Goal: Information Seeking & Learning: Learn about a topic

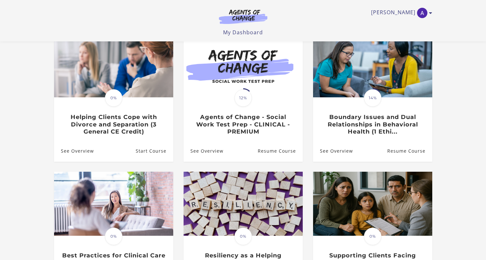
scroll to position [72, 0]
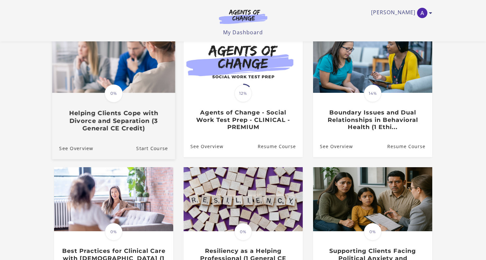
click at [120, 116] on h3 "Helping Clients Cope with Divorce and Separation (3 General CE Credit)" at bounding box center [113, 120] width 109 height 23
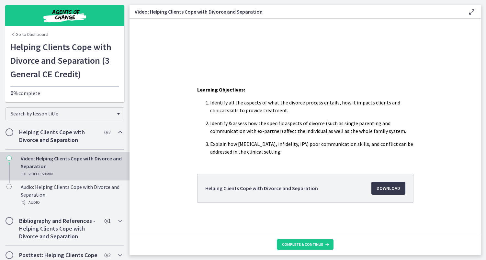
scroll to position [119, 0]
click at [391, 188] on span "Download Opens in a new window" at bounding box center [389, 189] width 24 height 8
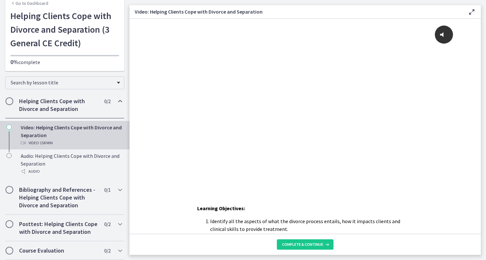
scroll to position [0, 0]
click at [42, 4] on link "Go to Dashboard" at bounding box center [29, 3] width 38 height 6
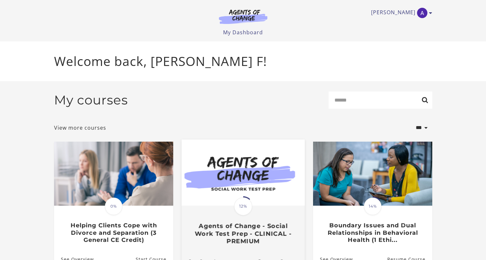
click at [215, 177] on img at bounding box center [242, 173] width 123 height 66
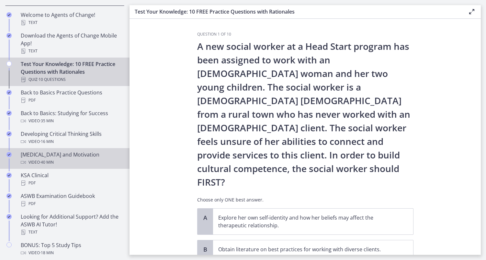
scroll to position [148, 0]
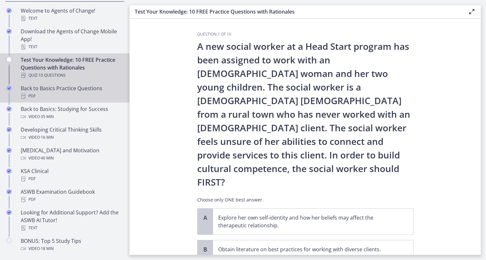
click at [86, 91] on div "Back to Basics Practice Questions PDF" at bounding box center [71, 92] width 101 height 16
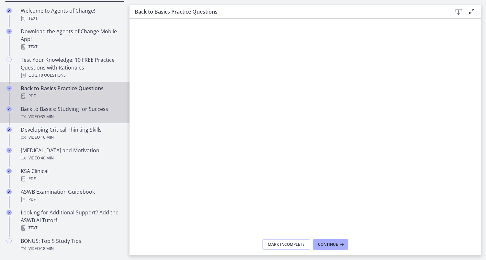
click at [461, 12] on icon at bounding box center [459, 12] width 8 height 8
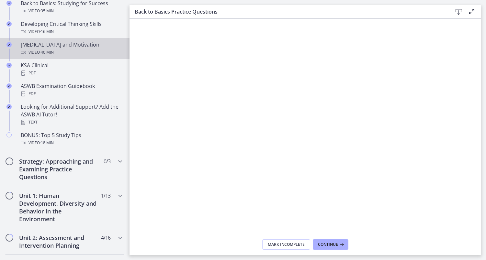
scroll to position [271, 0]
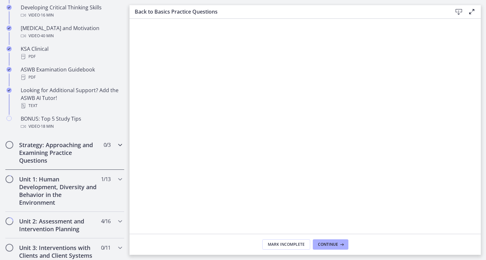
click at [84, 149] on h2 "Strategy: Approaching and Examining Practice Questions" at bounding box center [58, 152] width 79 height 23
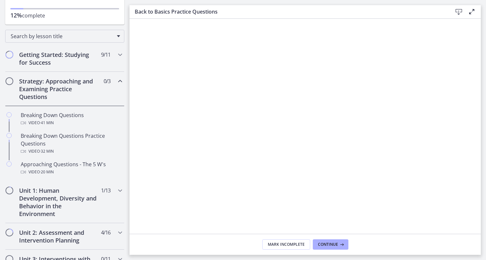
scroll to position [112, 0]
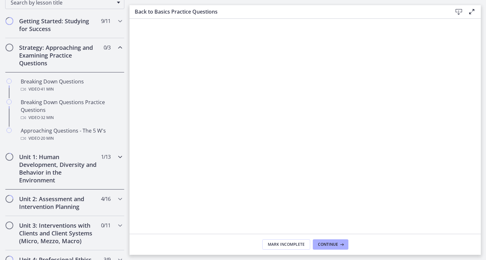
click at [81, 163] on h2 "Unit 1: Human Development, Diversity and Behavior in the Environment" at bounding box center [58, 168] width 79 height 31
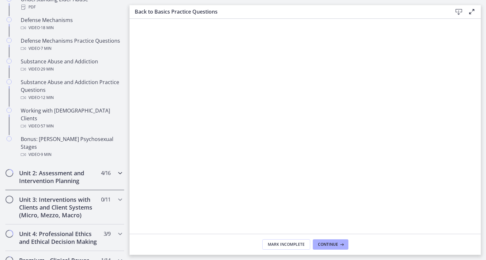
click at [81, 169] on h2 "Unit 2: Assessment and Intervention Planning" at bounding box center [58, 177] width 79 height 16
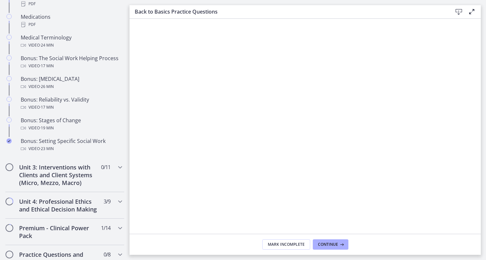
scroll to position [511, 0]
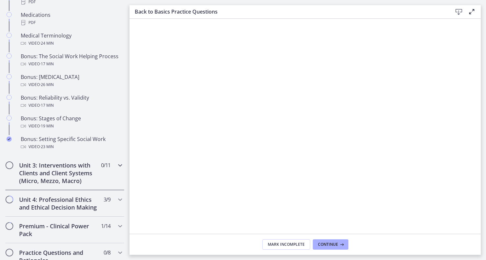
click at [77, 162] on h2 "Unit 3: Interventions with Clients and Client Systems (Micro, Mezzo, Macro)" at bounding box center [58, 173] width 79 height 23
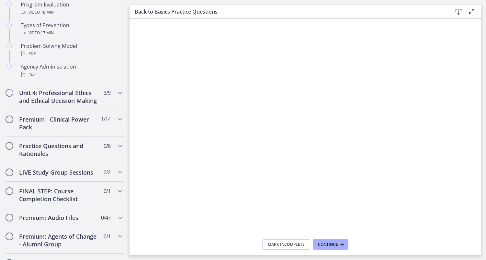
scroll to position [451, 0]
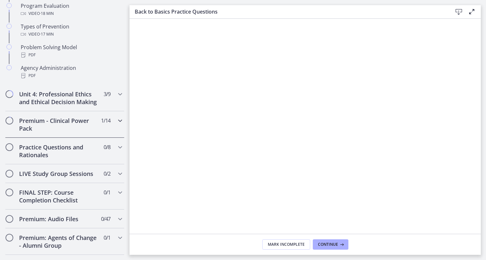
click at [69, 127] on h2 "Premium - Clinical Power Pack" at bounding box center [58, 125] width 79 height 16
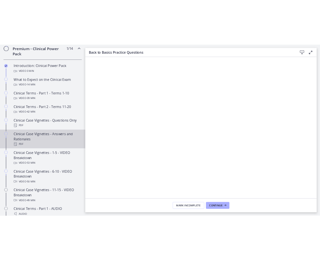
scroll to position [310, 0]
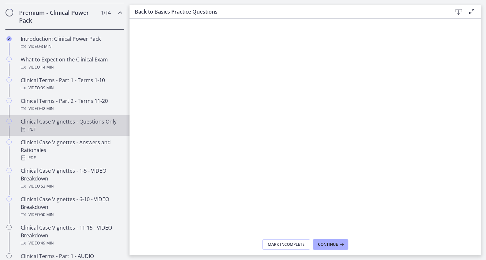
click at [80, 123] on div "Clinical Case Vignettes - Questions Only PDF" at bounding box center [71, 126] width 101 height 16
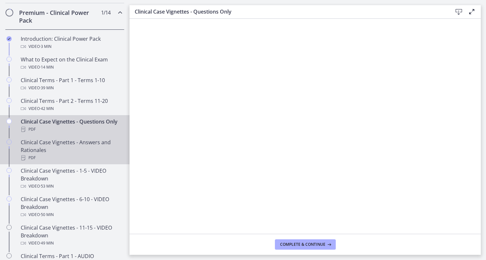
click at [80, 144] on div "Clinical Case Vignettes - Answers and Rationales PDF" at bounding box center [71, 150] width 101 height 23
